Goal: Navigation & Orientation: Understand site structure

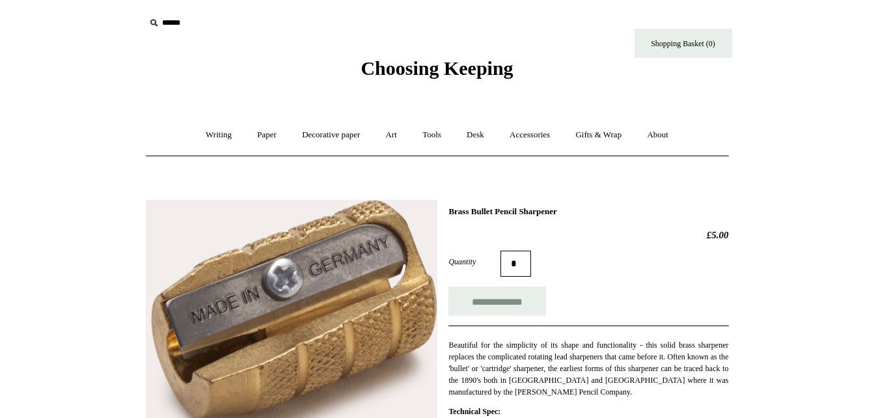
click at [416, 70] on span "Choosing Keeping" at bounding box center [436, 67] width 152 height 21
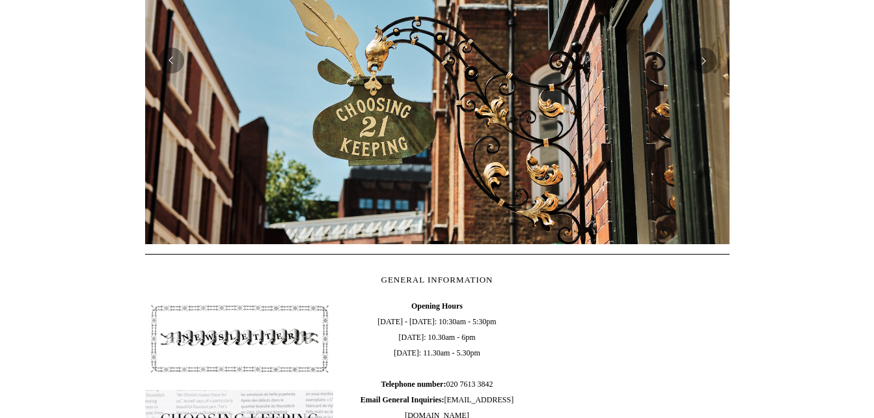
scroll to position [390, 0]
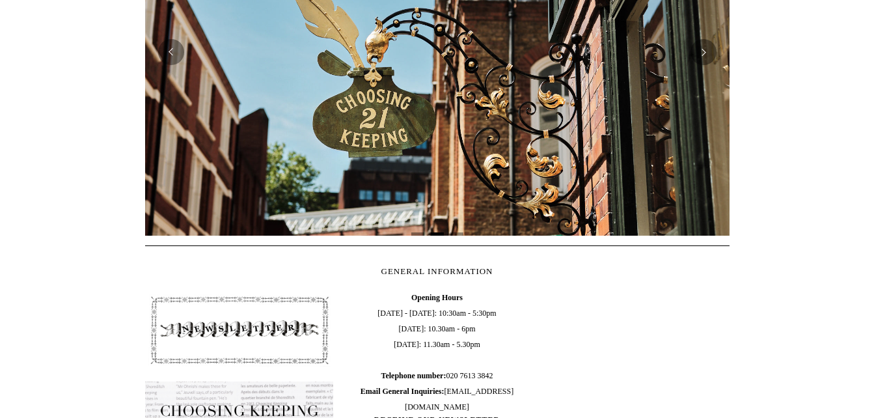
click at [166, 70] on img at bounding box center [437, 52] width 584 height 367
click at [175, 56] on button "Previous" at bounding box center [171, 52] width 26 height 26
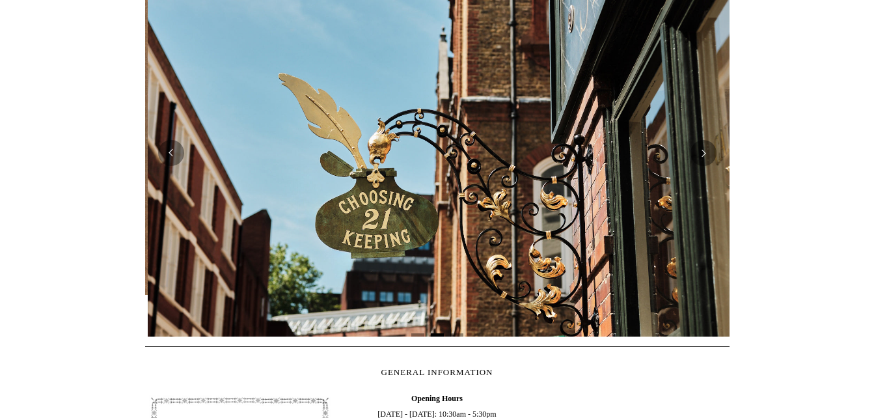
scroll to position [0, 584]
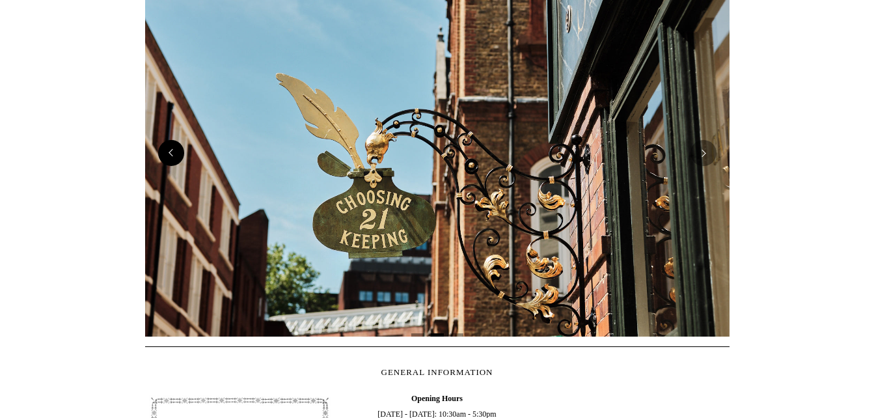
click at [173, 164] on button "Previous" at bounding box center [171, 153] width 26 height 26
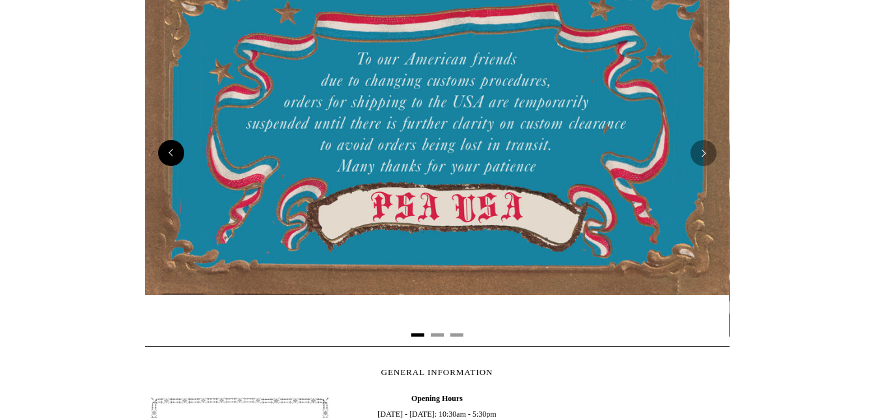
scroll to position [0, 0]
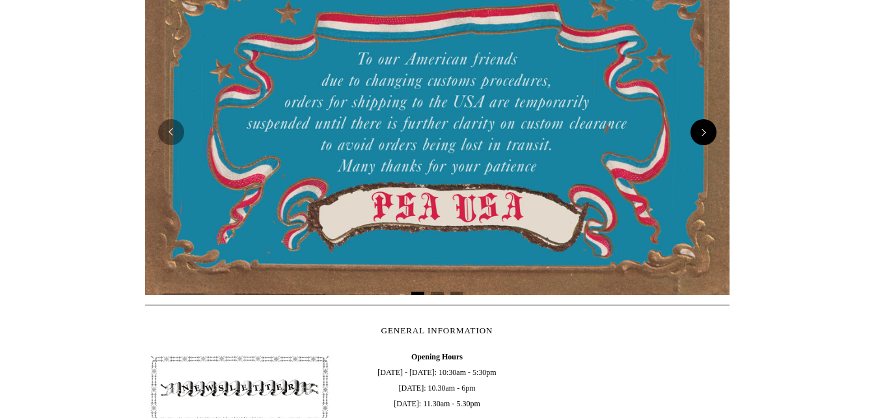
click at [702, 131] on button "Next" at bounding box center [703, 132] width 26 height 26
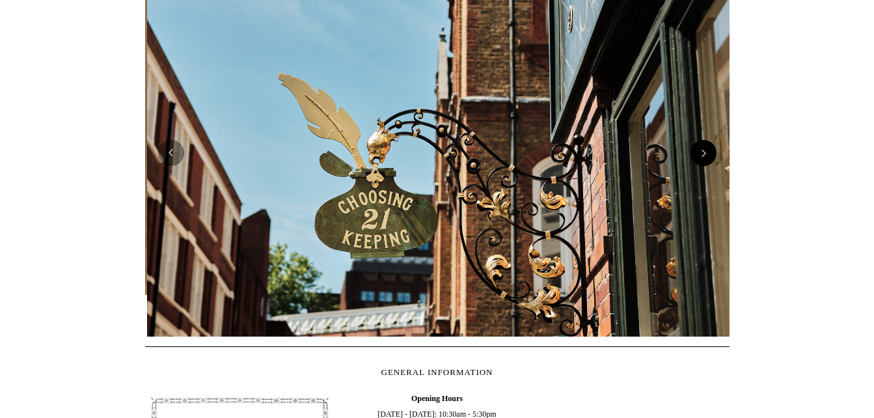
scroll to position [0, 584]
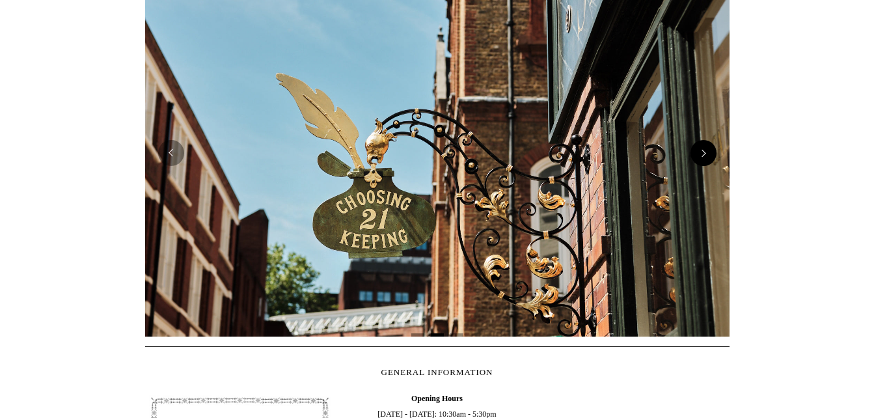
click at [702, 131] on img at bounding box center [437, 152] width 584 height 367
click at [706, 164] on button "Next" at bounding box center [703, 153] width 26 height 26
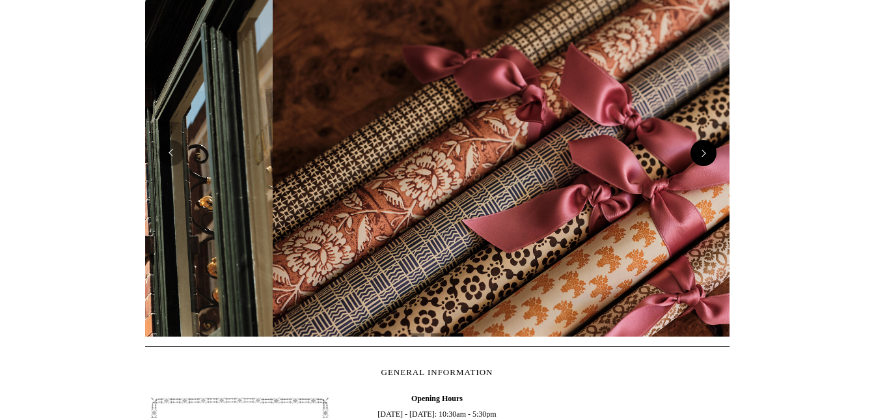
scroll to position [0, 1169]
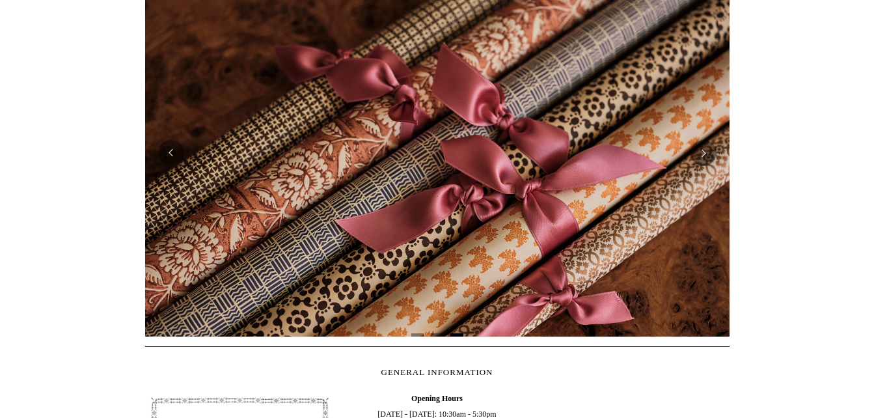
click at [871, 172] on html "Menu Choosing Keeping * Shipping Information Shopping Basket (0) * ⤺ + +" at bounding box center [437, 258] width 874 height 1096
click at [708, 157] on button "Next" at bounding box center [703, 153] width 26 height 26
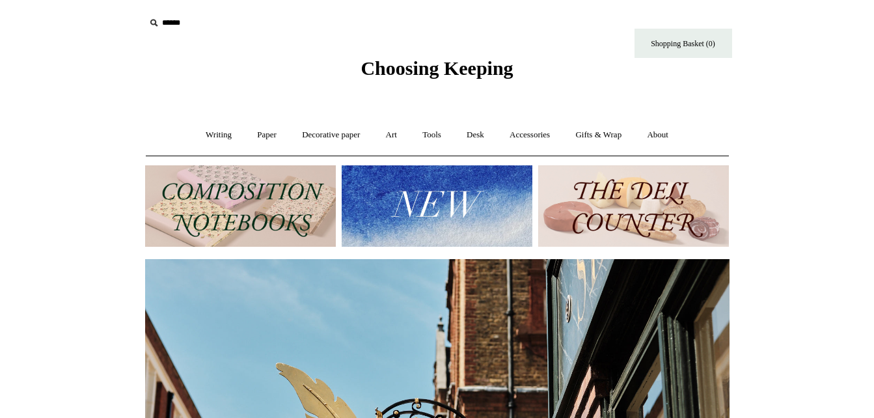
scroll to position [0, 584]
click at [210, 130] on link "Writing +" at bounding box center [218, 135] width 49 height 34
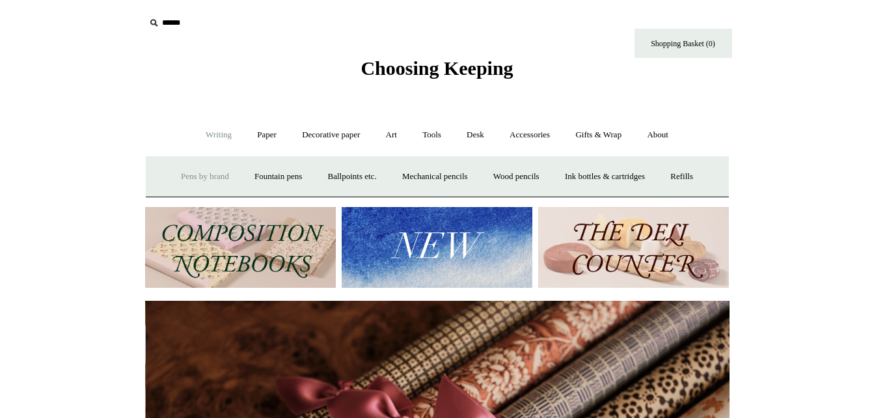
scroll to position [0, 1169]
click at [258, 137] on link "Paper +" at bounding box center [266, 135] width 43 height 34
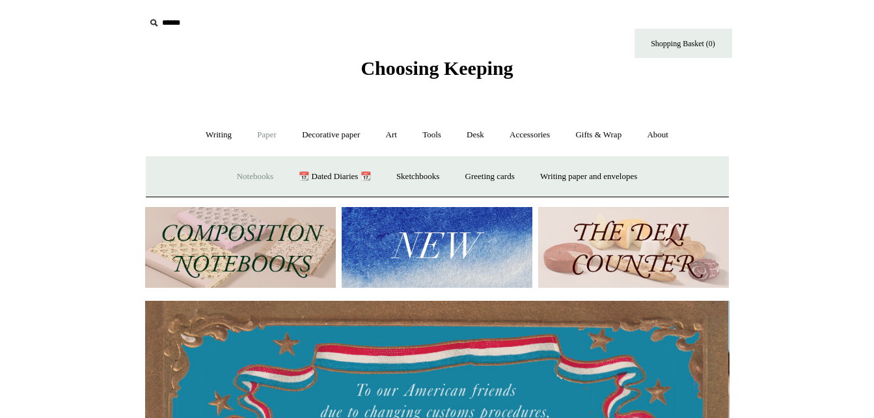
scroll to position [0, 0]
click at [238, 177] on link "Notebooks +" at bounding box center [255, 176] width 60 height 34
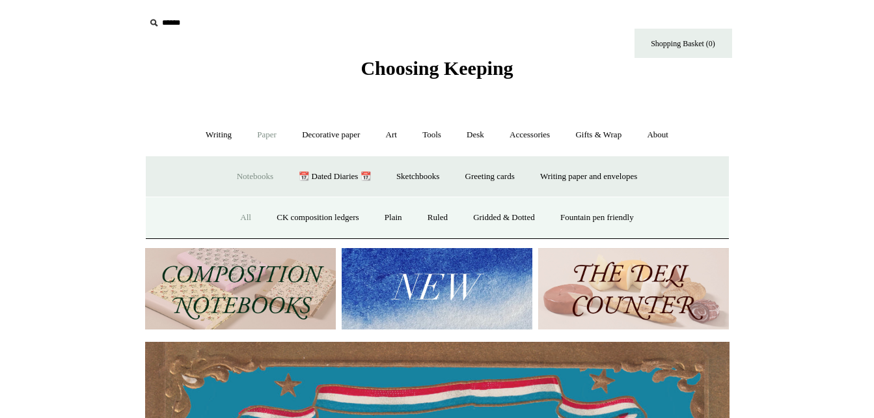
click at [232, 213] on link "All" at bounding box center [245, 217] width 34 height 34
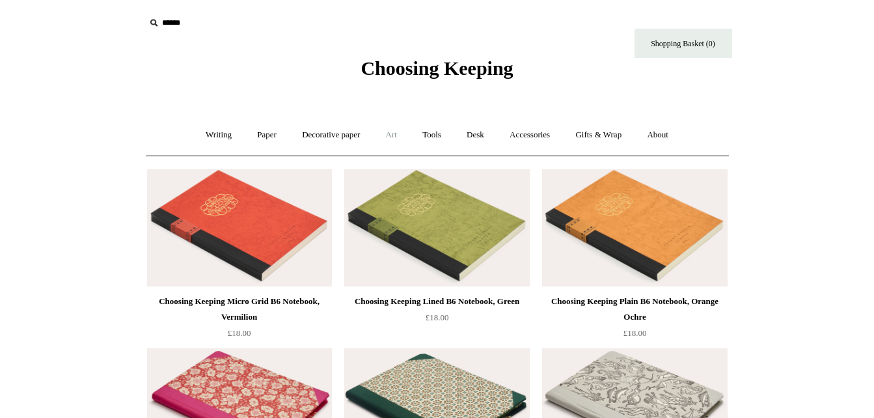
click at [384, 135] on link "Art +" at bounding box center [391, 135] width 34 height 34
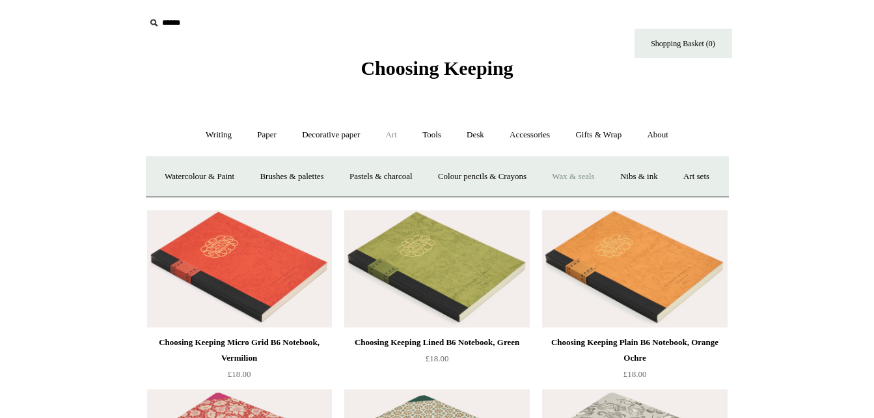
click at [606, 171] on link "Wax & seals" at bounding box center [573, 176] width 66 height 34
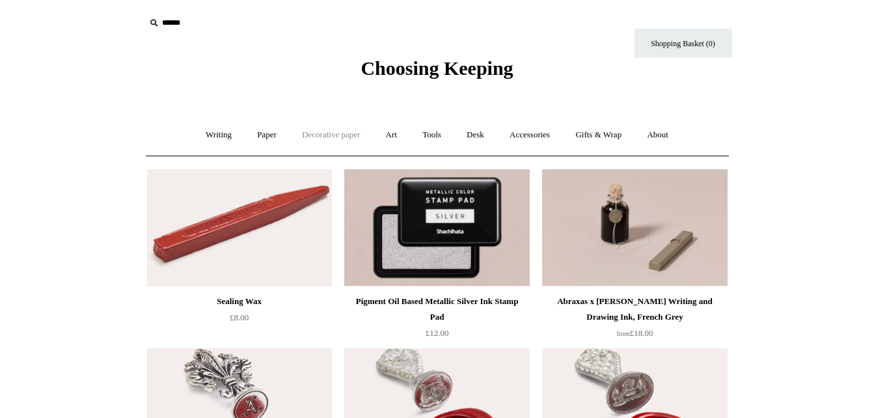
click at [344, 138] on link "Decorative paper +" at bounding box center [330, 135] width 81 height 34
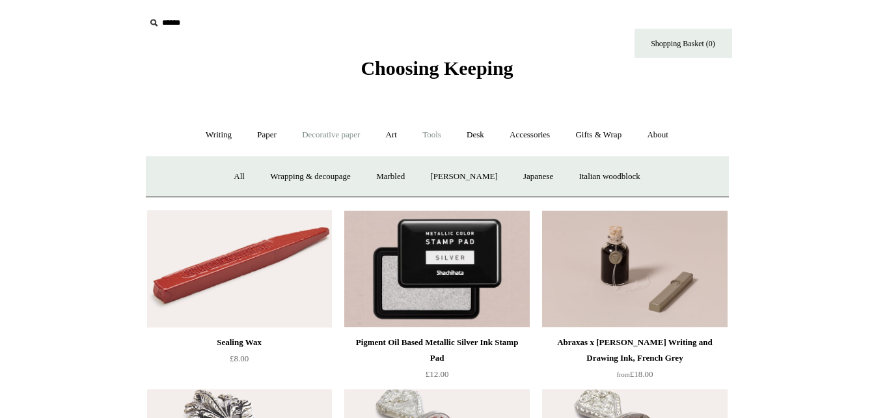
click at [431, 135] on link "Tools +" at bounding box center [432, 135] width 42 height 34
click at [314, 178] on link "Clips +" at bounding box center [313, 176] width 41 height 34
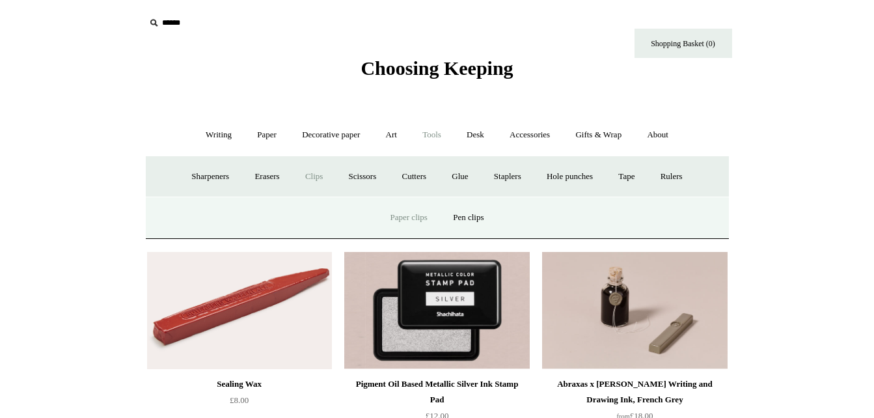
click at [405, 217] on link "Paper clips" at bounding box center [409, 217] width 61 height 34
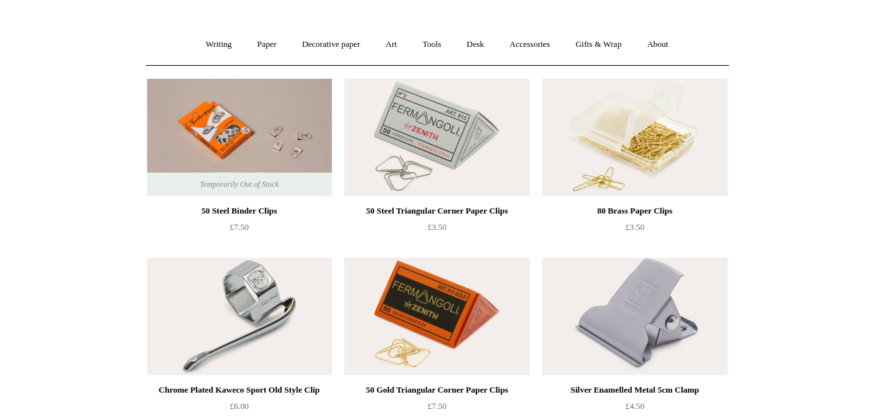
scroll to position [64, 0]
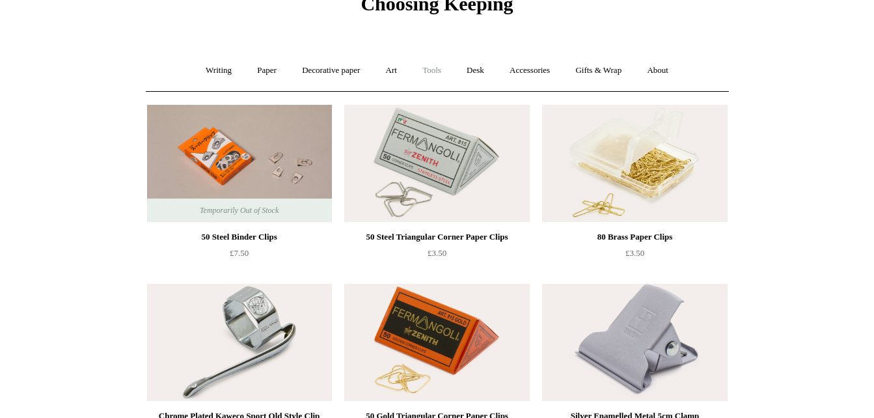
click at [426, 68] on link "Tools +" at bounding box center [432, 70] width 42 height 34
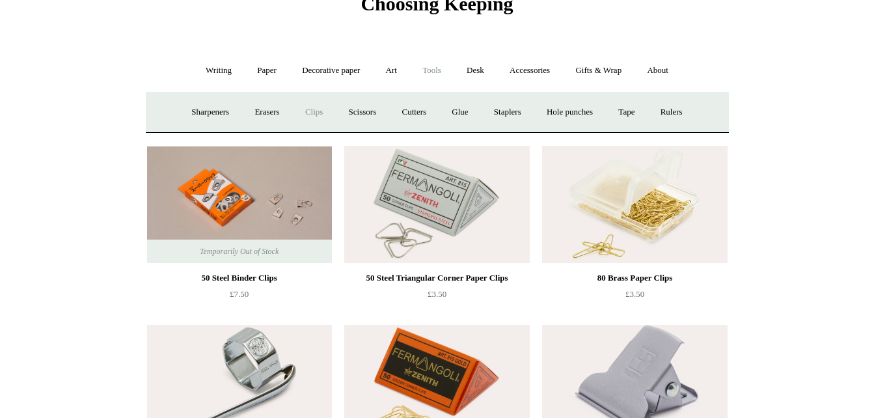
click at [313, 108] on link "Clips +" at bounding box center [313, 112] width 41 height 34
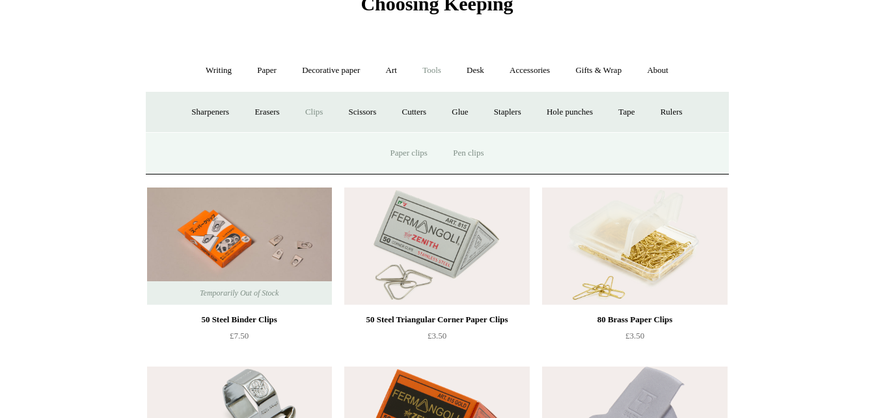
click at [473, 153] on link "Pen clips" at bounding box center [468, 153] width 54 height 34
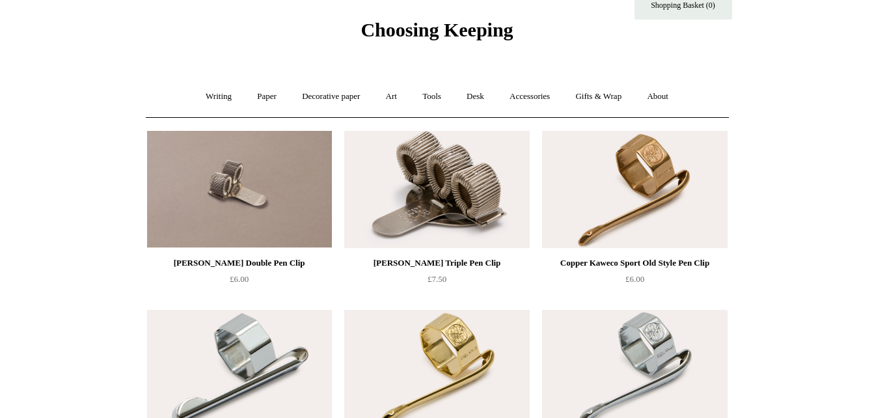
scroll to position [33, 0]
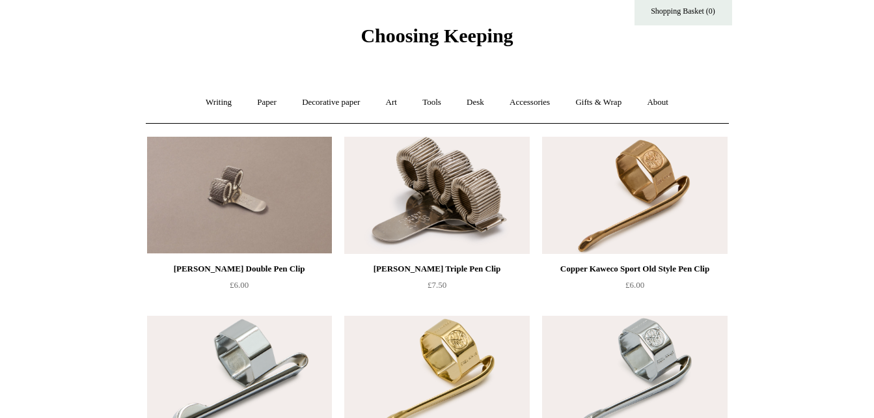
click at [278, 167] on img at bounding box center [239, 195] width 185 height 117
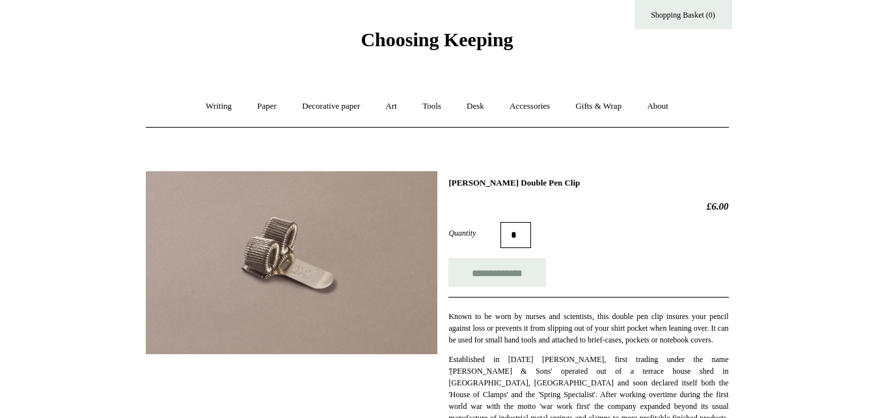
scroll to position [15, 0]
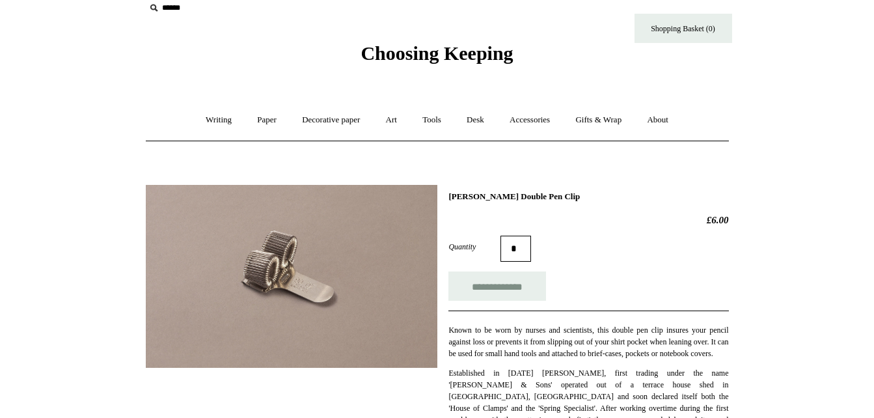
click at [301, 252] on img at bounding box center [292, 276] width 292 height 183
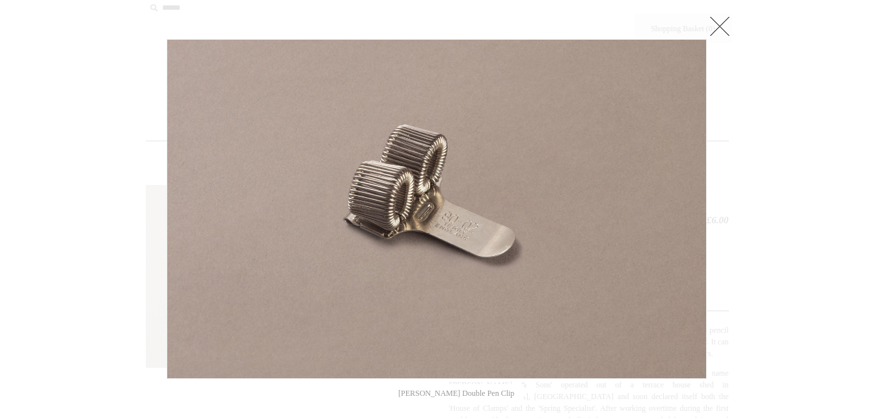
click at [721, 20] on link at bounding box center [720, 26] width 26 height 26
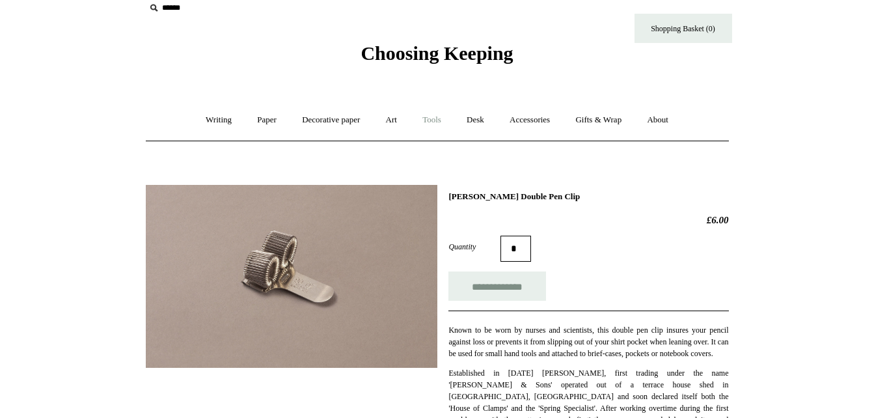
click at [453, 120] on link "Tools +" at bounding box center [432, 120] width 42 height 34
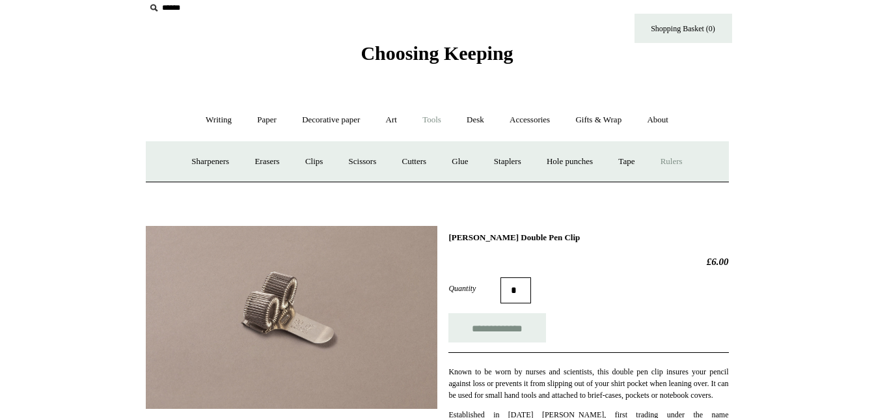
click at [679, 161] on link "Rulers" at bounding box center [672, 161] width 46 height 34
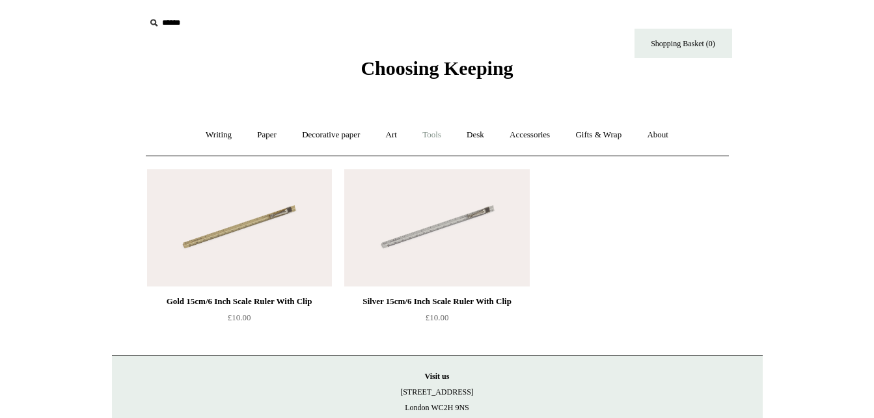
click at [438, 136] on link "Tools +" at bounding box center [432, 135] width 42 height 34
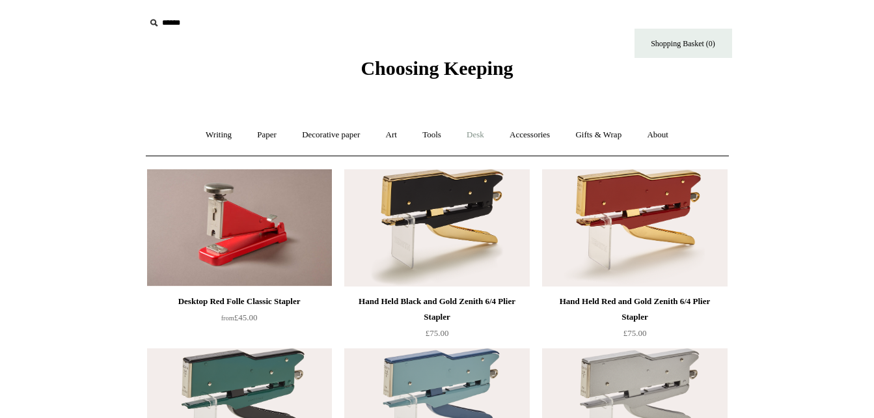
click at [496, 137] on link "Desk +" at bounding box center [475, 135] width 41 height 34
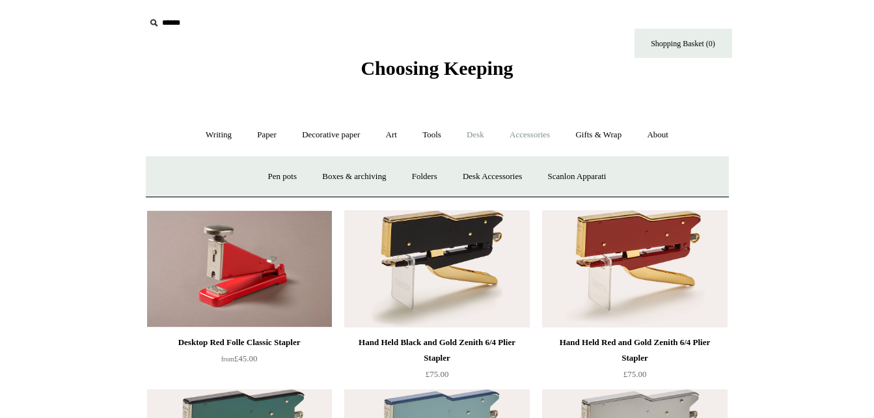
click at [541, 132] on link "Accessories +" at bounding box center [530, 135] width 64 height 34
click at [283, 172] on link "Pen cases" at bounding box center [293, 176] width 56 height 34
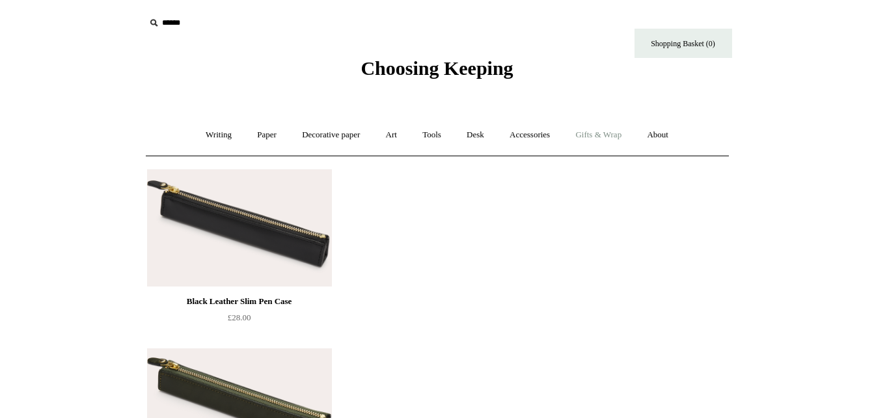
click at [603, 137] on link "Gifts & Wrap +" at bounding box center [599, 135] width 70 height 34
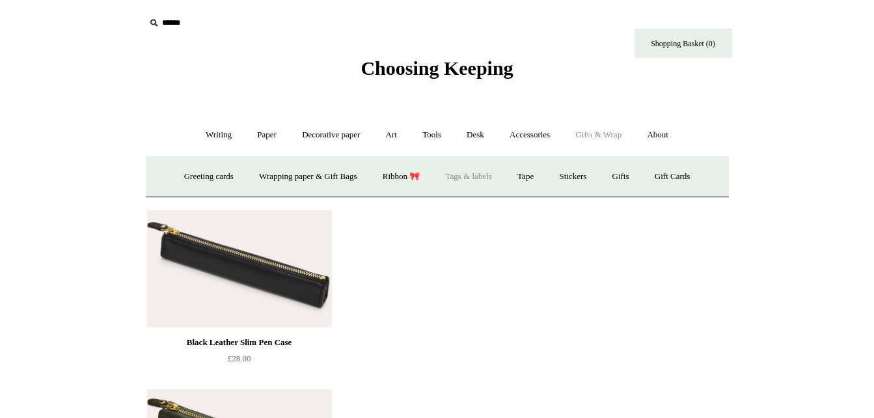
click at [482, 169] on link "Tags & labels" at bounding box center [469, 176] width 70 height 34
click at [472, 178] on link "Tags & labels" at bounding box center [469, 176] width 70 height 34
drag, startPoint x: 833, startPoint y: 124, endPoint x: 834, endPoint y: 75, distance: 48.8
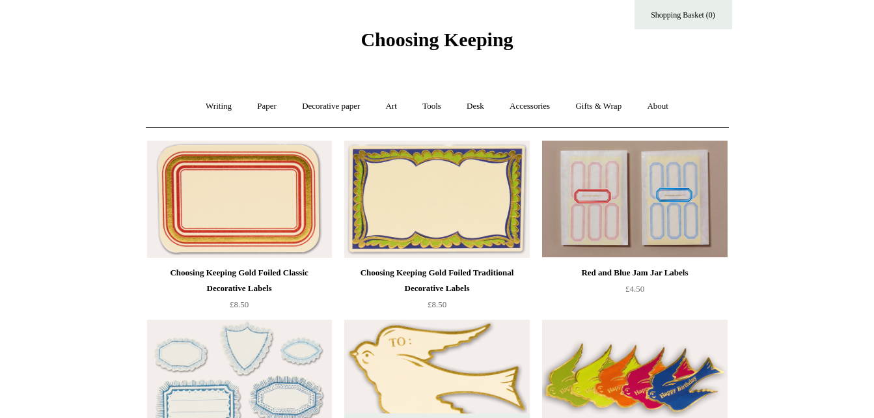
scroll to position [27, 0]
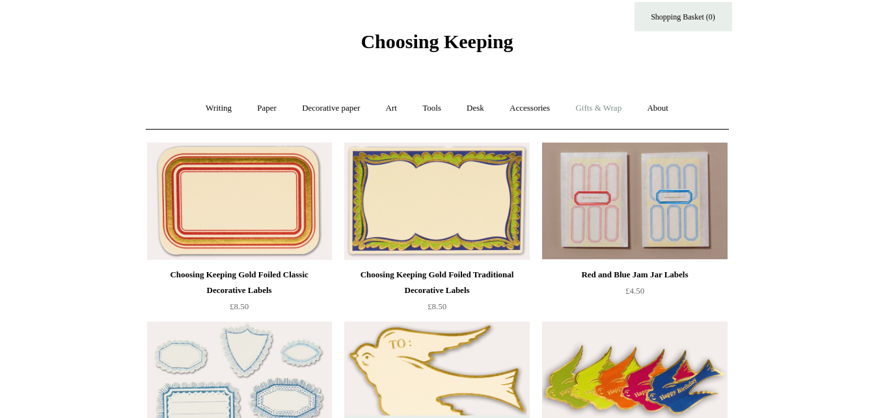
click at [609, 110] on link "Gifts & Wrap +" at bounding box center [599, 108] width 70 height 34
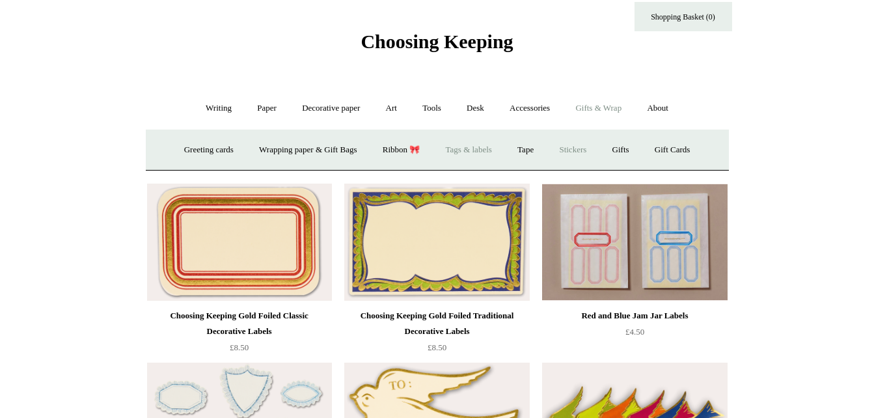
click at [587, 147] on link "Stickers" at bounding box center [572, 150] width 51 height 34
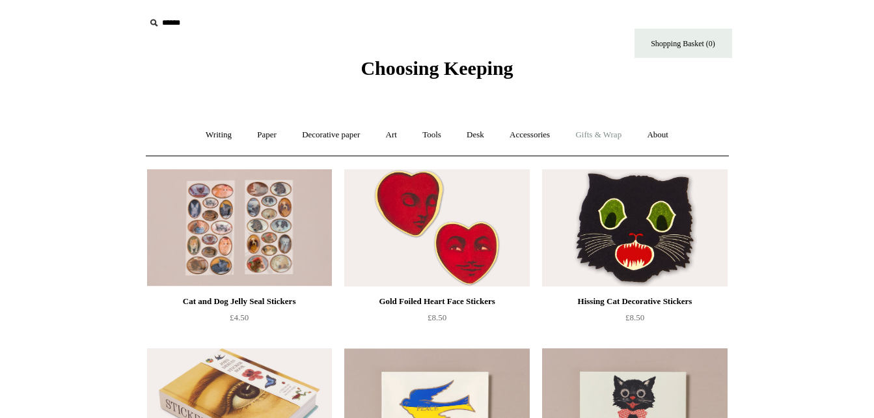
click at [608, 135] on link "Gifts & Wrap +" at bounding box center [599, 135] width 70 height 34
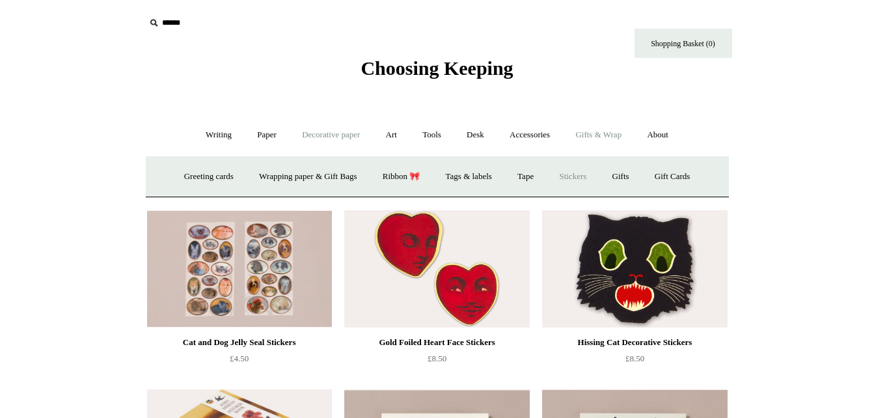
click at [322, 130] on link "Decorative paper +" at bounding box center [330, 135] width 81 height 34
click at [323, 129] on link "Decorative paper -" at bounding box center [330, 135] width 81 height 34
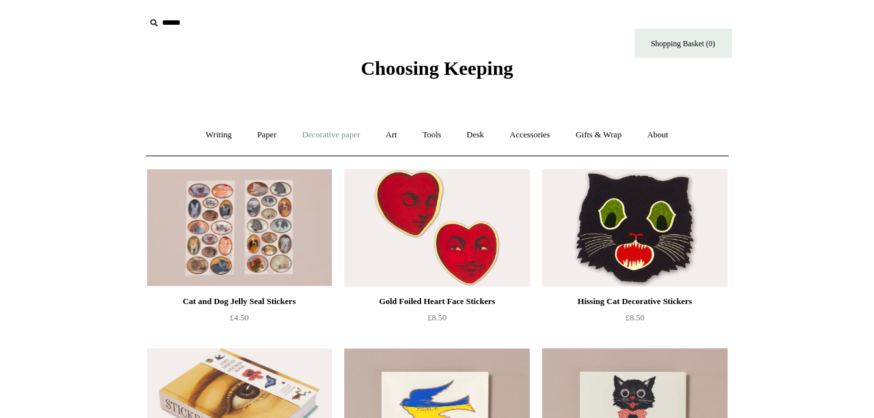
click at [323, 129] on link "Decorative paper +" at bounding box center [330, 135] width 81 height 34
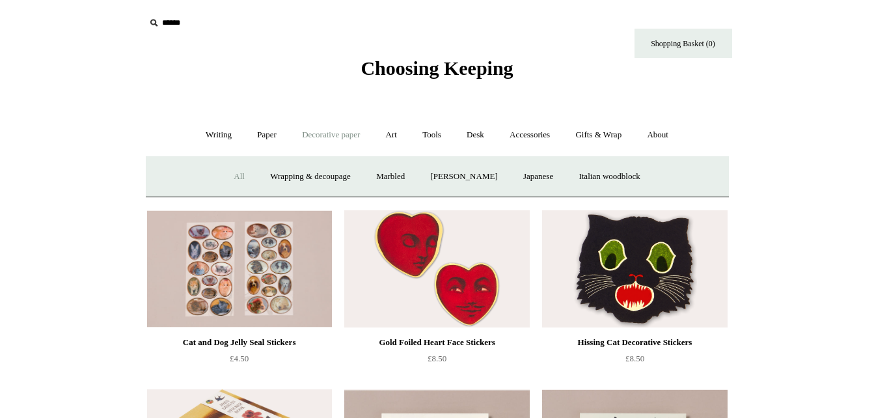
click at [225, 178] on link "All" at bounding box center [239, 176] width 34 height 34
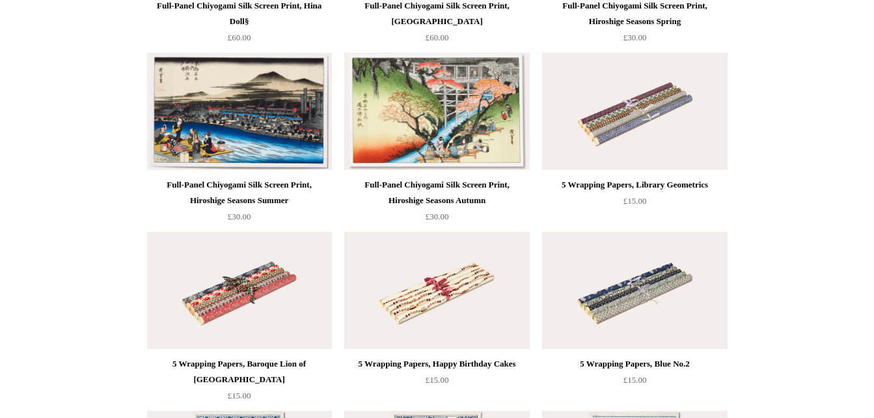
scroll to position [2852, 0]
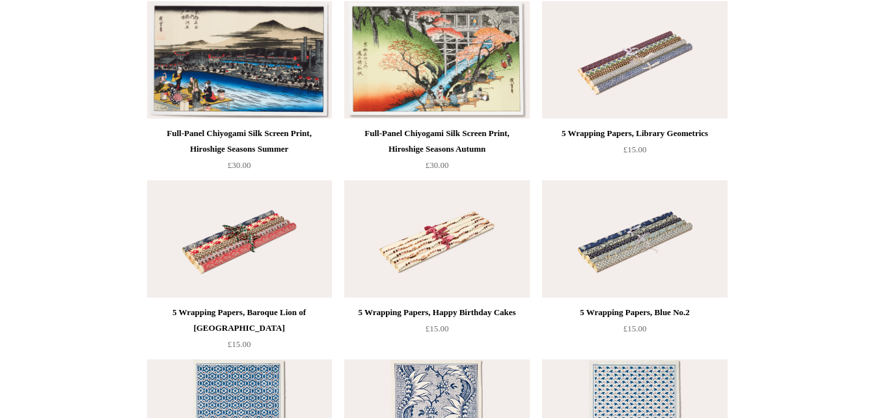
click at [251, 255] on img at bounding box center [239, 238] width 185 height 117
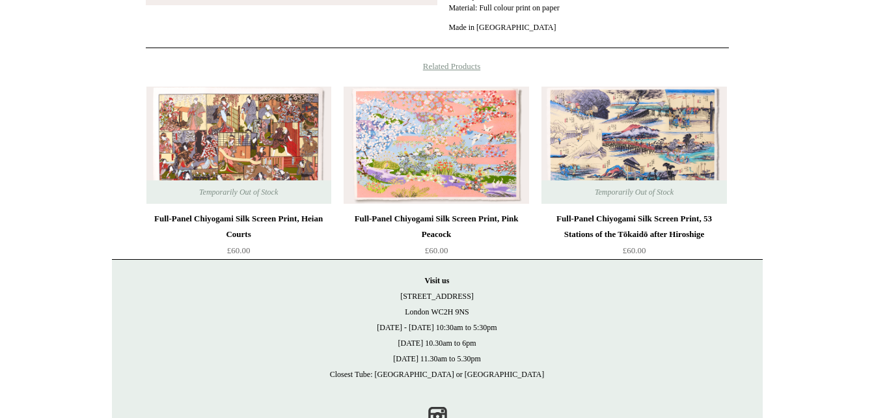
scroll to position [531, 0]
